Goal: Transaction & Acquisition: Purchase product/service

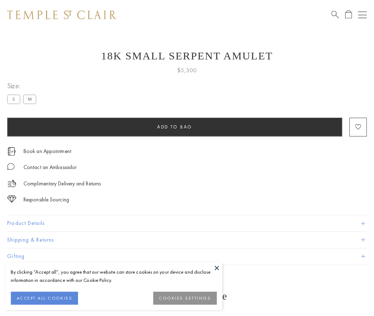
scroll to position [29, 0]
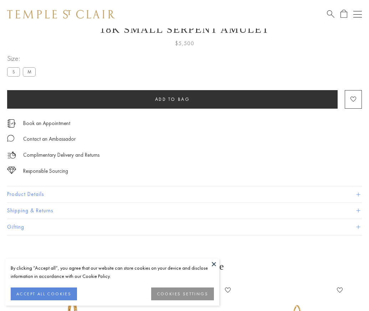
click at [172, 99] on span "Add to bag" at bounding box center [172, 99] width 35 height 6
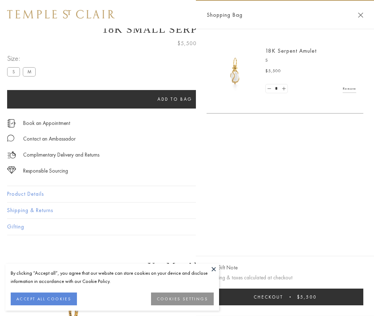
click at [293, 297] on button "Checkout $5,500" at bounding box center [285, 297] width 157 height 17
